Goal: Task Accomplishment & Management: Complete application form

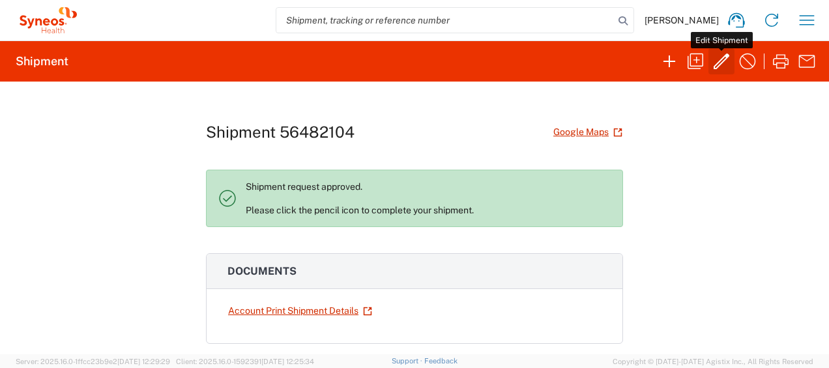
click at [722, 63] on icon "button" at bounding box center [722, 61] width 16 height 16
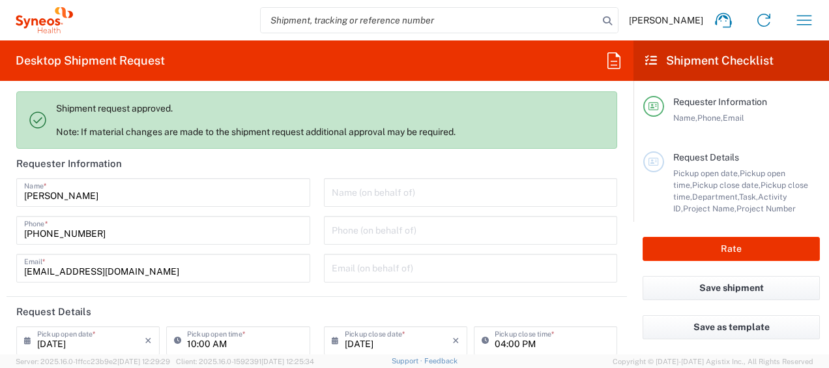
type input "Envelope"
type input "[GEOGRAPHIC_DATA]"
type input "8350 DEPARTMENTAL EXPENSE"
type input "[GEOGRAPHIC_DATA]"
type input "Syneos Health Ukraine, LLC"
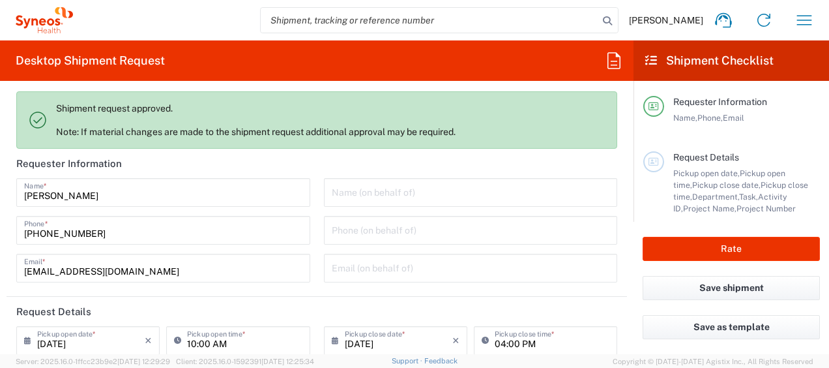
type input "8350 DEPARTMENTAL EXPENSE"
type input "8350"
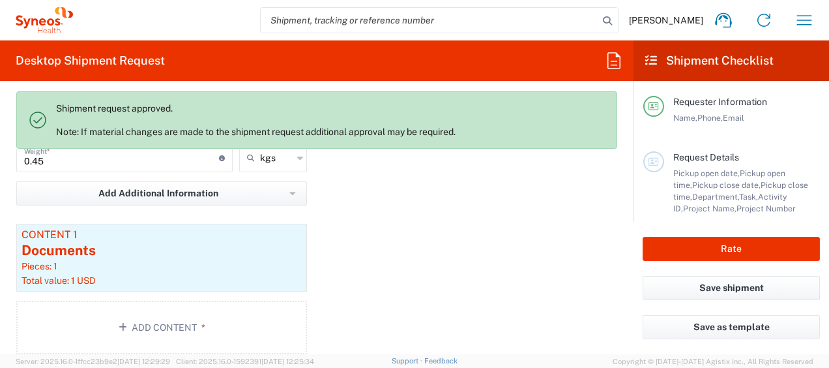
scroll to position [1369, 0]
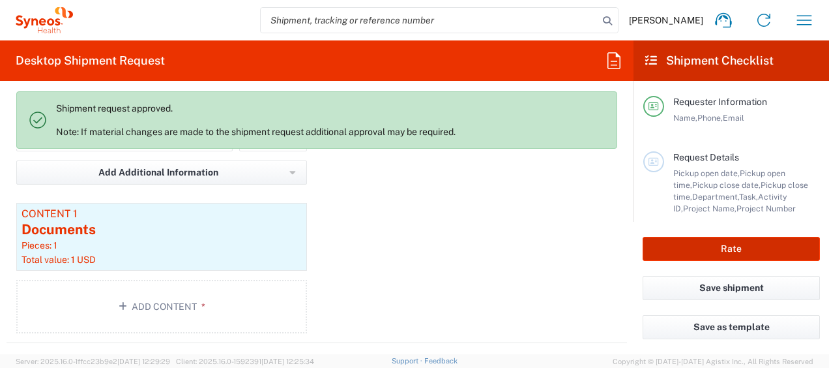
click at [734, 249] on button "Rate" at bounding box center [731, 249] width 177 height 24
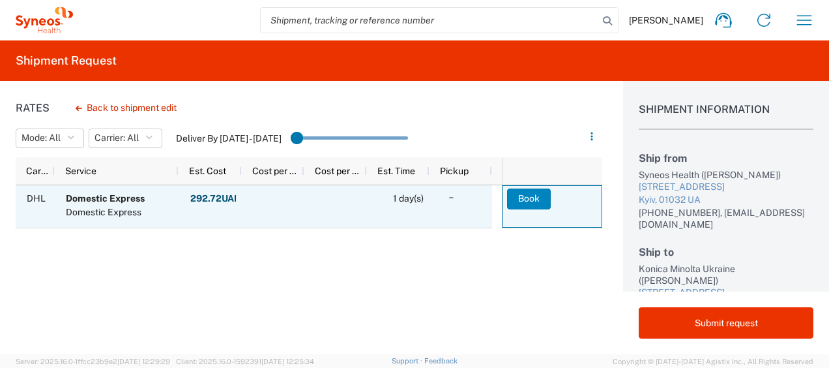
click at [520, 196] on button "Book" at bounding box center [529, 198] width 44 height 21
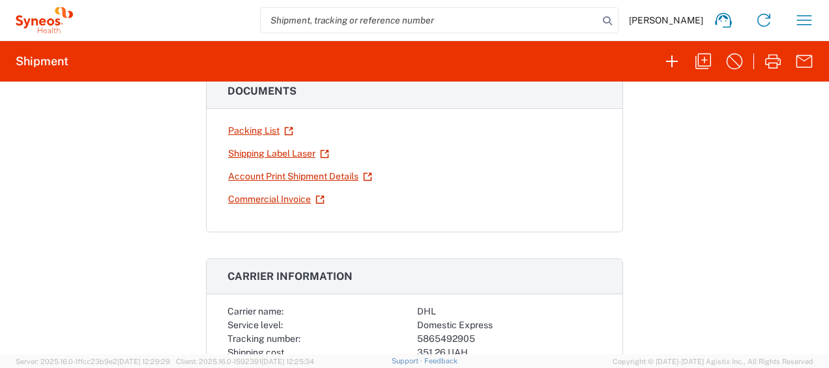
scroll to position [196, 0]
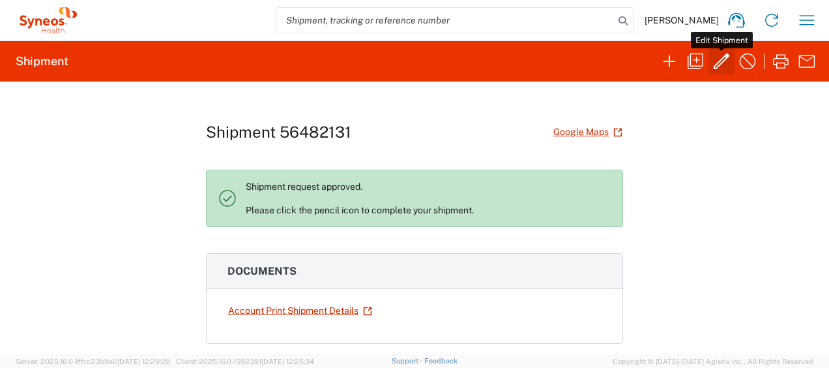
click at [726, 58] on icon "button" at bounding box center [722, 61] width 16 height 16
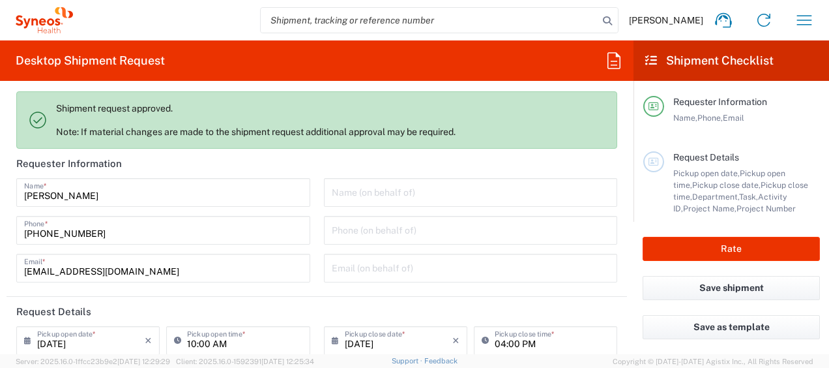
type input "Envelope"
type input "8350 DEPARTMENTAL EXPENSE"
type input "[GEOGRAPHIC_DATA]"
type input "8350"
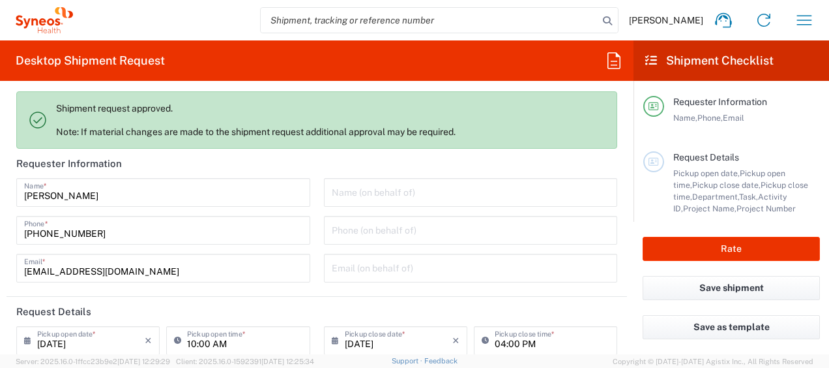
type input "[GEOGRAPHIC_DATA]"
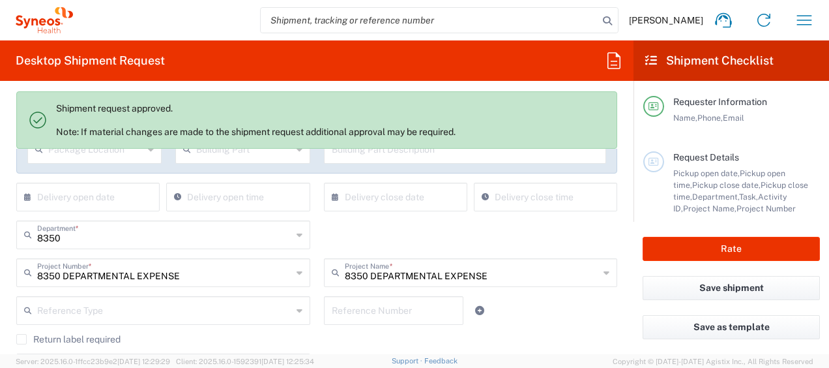
type input "Syneos Health Ukraine, LLC"
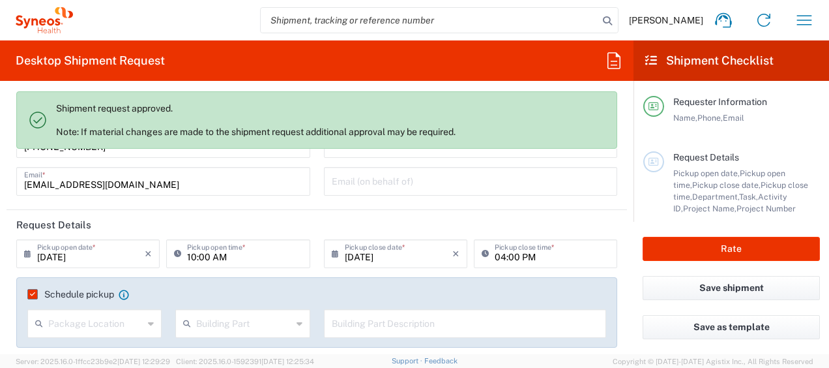
scroll to position [130, 0]
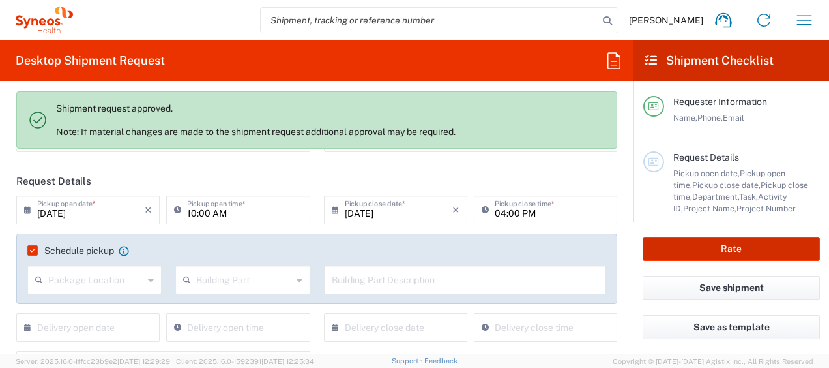
click at [759, 248] on button "Rate" at bounding box center [731, 249] width 177 height 24
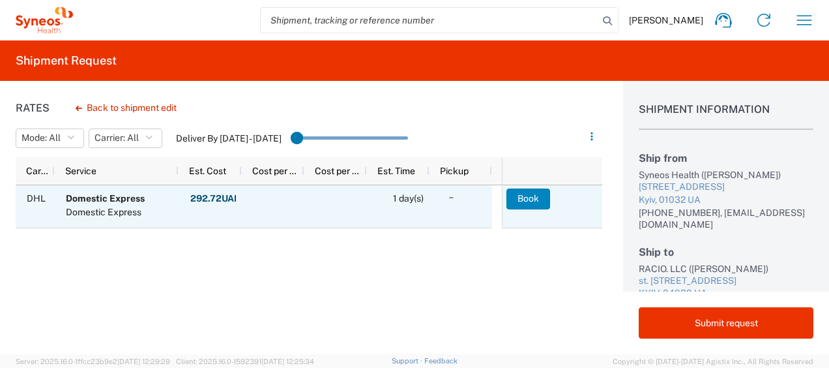
click at [517, 194] on button "Book" at bounding box center [529, 198] width 44 height 21
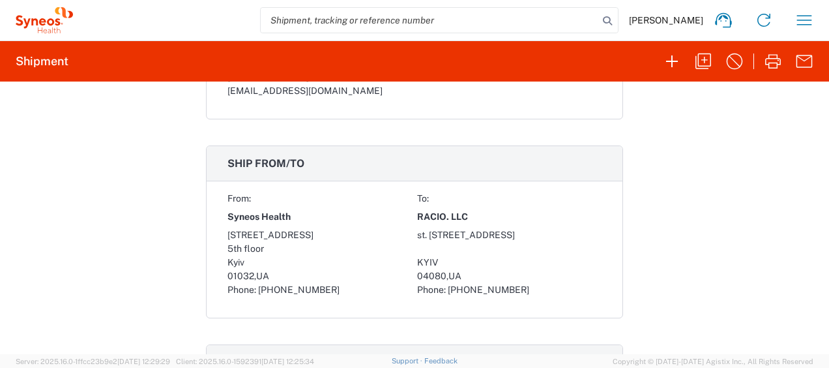
scroll to position [1108, 0]
